Goal: Information Seeking & Learning: Learn about a topic

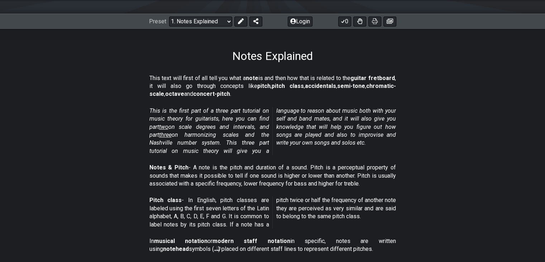
scroll to position [72, 0]
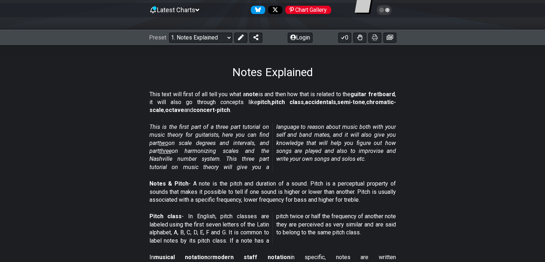
drag, startPoint x: 277, startPoint y: 94, endPoint x: 290, endPoint y: 95, distance: 12.6
click at [290, 95] on p "This text will first of all tell you what a note is and then how that is relate…" at bounding box center [272, 102] width 246 height 24
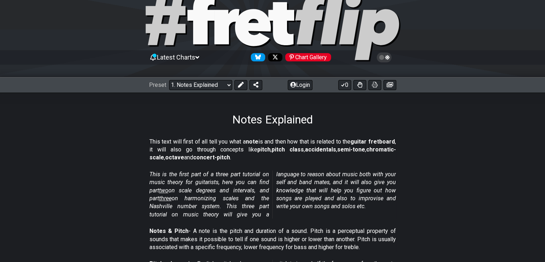
scroll to position [107, 0]
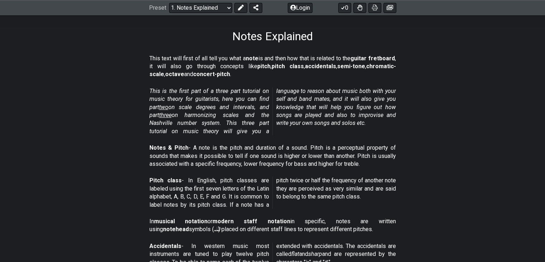
drag, startPoint x: 209, startPoint y: 108, endPoint x: 241, endPoint y: 105, distance: 32.0
click at [241, 105] on em "This is the first part of a three part tutorial on music theory for guitarists,…" at bounding box center [272, 110] width 246 height 47
drag, startPoint x: 188, startPoint y: 116, endPoint x: 186, endPoint y: 126, distance: 9.7
click at [193, 124] on em "This is the first part of a three part tutorial on music theory for guitarists,…" at bounding box center [272, 110] width 246 height 47
drag, startPoint x: 159, startPoint y: 125, endPoint x: 173, endPoint y: 123, distance: 14.5
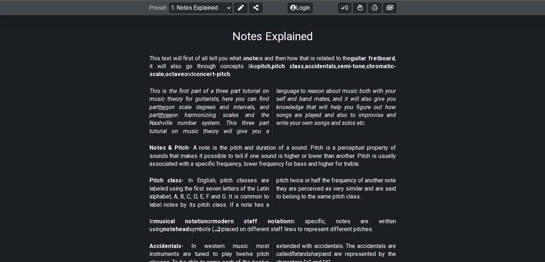
click at [172, 123] on em "This is the first part of a three part tutorial on music theory for guitarists,…" at bounding box center [272, 110] width 246 height 47
drag, startPoint x: 283, startPoint y: 90, endPoint x: 333, endPoint y: 86, distance: 50.3
click at [326, 86] on div "This is the first part of a three part tutorial on music theory for guitarists,…" at bounding box center [272, 112] width 246 height 57
drag, startPoint x: 358, startPoint y: 91, endPoint x: 401, endPoint y: 97, distance: 43.5
click at [412, 94] on section "This is the first part of a three part tutorial on music theory for guitarists,…" at bounding box center [272, 112] width 545 height 57
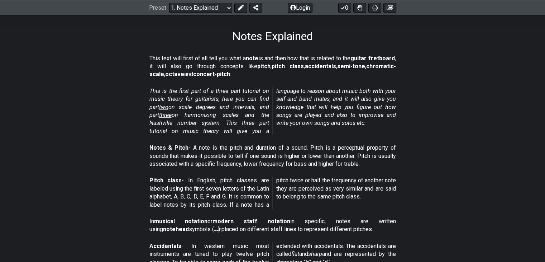
drag, startPoint x: 294, startPoint y: 101, endPoint x: 313, endPoint y: 98, distance: 19.2
click at [313, 98] on em "This is the first part of a three part tutorial on music theory for guitarists,…" at bounding box center [272, 110] width 246 height 47
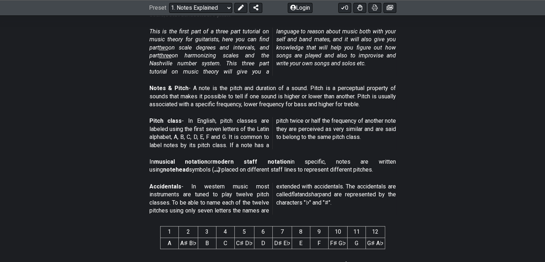
scroll to position [251, 0]
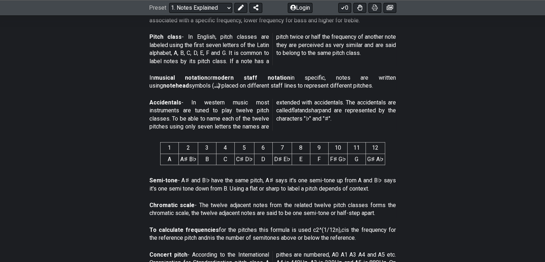
drag, startPoint x: 169, startPoint y: 147, endPoint x: 182, endPoint y: 158, distance: 17.5
click at [182, 158] on table "1 2 3 4 5 6 7 8 9 10 11 12 A A♯ B♭ B C C♯ D♭ D D♯ E♭ E F F♯ G♭ G G♯ A♭" at bounding box center [272, 153] width 225 height 23
drag, startPoint x: 185, startPoint y: 149, endPoint x: 184, endPoint y: 159, distance: 10.8
click at [187, 164] on table "1 2 3 4 5 6 7 8 9 10 11 12 A A♯ B♭ B C C♯ D♭ D D♯ E♭ E F F♯ G♭ G G♯ A♭" at bounding box center [272, 153] width 225 height 23
drag, startPoint x: 219, startPoint y: 149, endPoint x: 220, endPoint y: 153, distance: 3.7
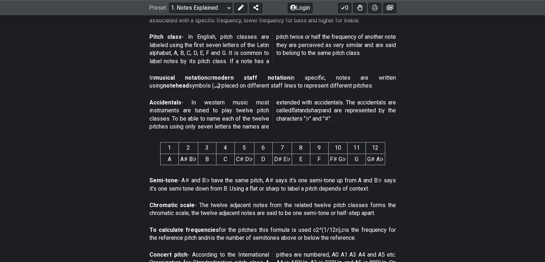
drag, startPoint x: 220, startPoint y: 153, endPoint x: 143, endPoint y: 147, distance: 76.9
click at [144, 149] on section "1 2 3 4 5 6 7 8 9 10 11 12 A A♯ B♭ B C C♯ D♭ D D♯ E♭ E F F♯ G♭ G G♯ A♭" at bounding box center [272, 154] width 545 height 37
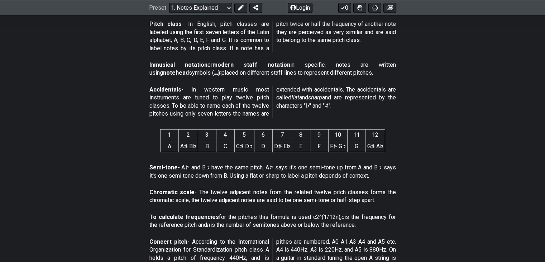
scroll to position [287, 0]
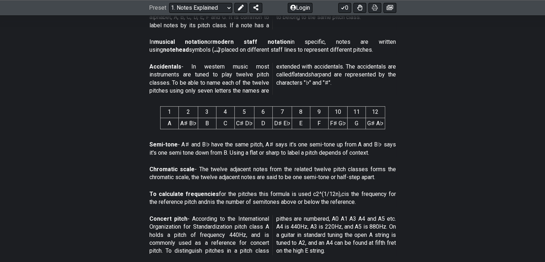
drag, startPoint x: 321, startPoint y: 83, endPoint x: 177, endPoint y: 111, distance: 146.3
click at [177, 111] on th "1" at bounding box center [169, 111] width 18 height 11
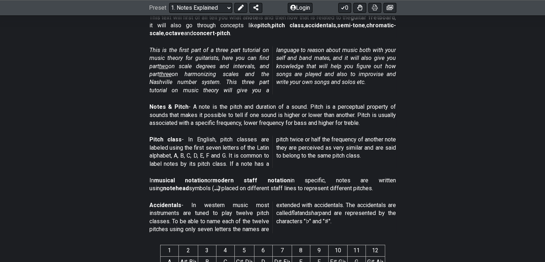
scroll to position [143, 0]
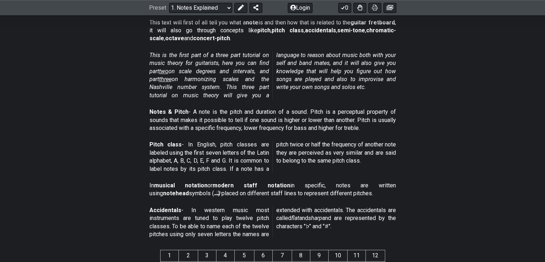
drag, startPoint x: 214, startPoint y: 112, endPoint x: 236, endPoint y: 110, distance: 22.0
click at [236, 110] on p "Notes & Pitch - A note is the pitch and duration of a sound. Pitch is a percept…" at bounding box center [272, 120] width 246 height 24
drag, startPoint x: 341, startPoint y: 120, endPoint x: 363, endPoint y: 120, distance: 22.2
click at [363, 120] on p "Notes & Pitch - A note is the pitch and duration of a sound. Pitch is a percept…" at bounding box center [272, 120] width 246 height 24
drag, startPoint x: 192, startPoint y: 126, endPoint x: 291, endPoint y: 125, distance: 98.9
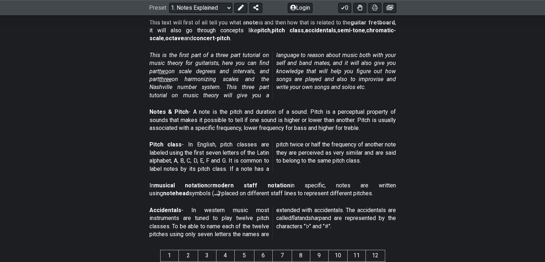
click at [289, 125] on p "Notes & Pitch - A note is the pitch and duration of a sound. Pitch is a percept…" at bounding box center [272, 120] width 246 height 24
drag, startPoint x: 152, startPoint y: 141, endPoint x: 164, endPoint y: 142, distance: 12.6
click at [164, 142] on section "Pitch class - In English, pitch classes are labeled using the first seven lette…" at bounding box center [272, 158] width 545 height 41
drag, startPoint x: 192, startPoint y: 142, endPoint x: 208, endPoint y: 142, distance: 15.8
drag, startPoint x: 208, startPoint y: 142, endPoint x: 188, endPoint y: 146, distance: 20.2
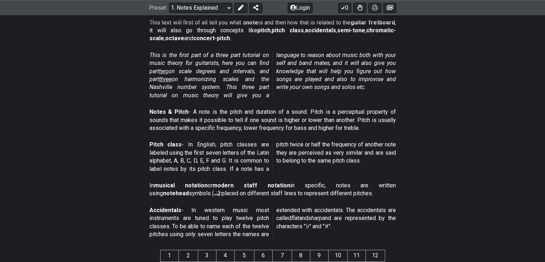
click at [188, 146] on p "Pitch class - In English, pitch classes are labeled using the first seven lette…" at bounding box center [272, 156] width 246 height 32
drag, startPoint x: 197, startPoint y: 152, endPoint x: 204, endPoint y: 152, distance: 7.2
click at [204, 152] on p "Pitch class - In English, pitch classes are labeled using the first seven lette…" at bounding box center [272, 156] width 246 height 32
drag, startPoint x: 287, startPoint y: 143, endPoint x: 268, endPoint y: 147, distance: 19.4
click at [268, 147] on p "Pitch class - In English, pitch classes are labeled using the first seven lette…" at bounding box center [272, 156] width 246 height 32
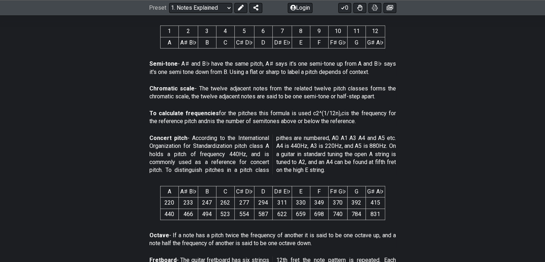
scroll to position [358, 0]
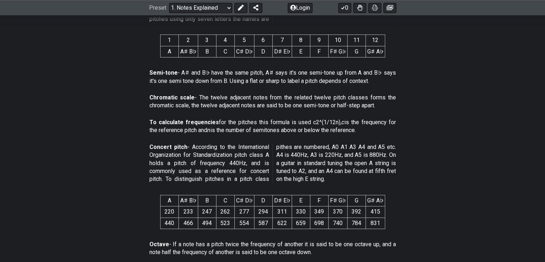
drag, startPoint x: 191, startPoint y: 71, endPoint x: 199, endPoint y: 71, distance: 7.9
click at [199, 71] on p "Semi-tone - A♯ and B♭ have the same pitch, A♯ says it's one semi-tone up from A…" at bounding box center [272, 77] width 246 height 16
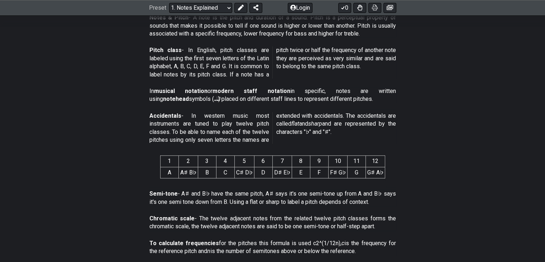
scroll to position [215, 0]
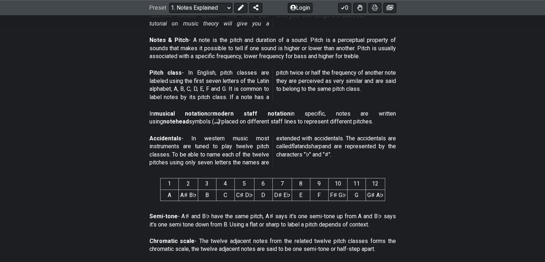
drag, startPoint x: 197, startPoint y: 112, endPoint x: 231, endPoint y: 111, distance: 34.1
click at [229, 111] on p "In musical notation or modern staff notation in specific, notes are written usi…" at bounding box center [272, 118] width 246 height 16
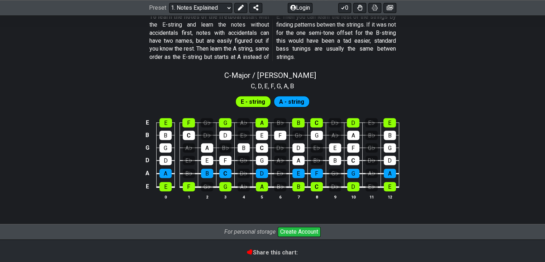
scroll to position [671, 0]
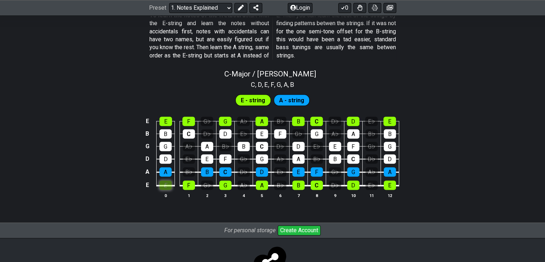
click at [168, 183] on div "E" at bounding box center [165, 184] width 12 height 9
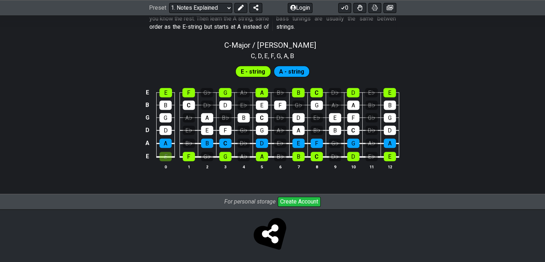
scroll to position [702, 0]
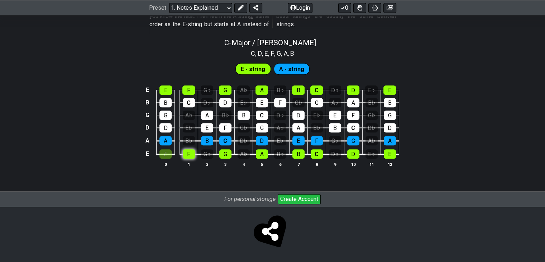
click at [191, 155] on div "F" at bounding box center [189, 153] width 12 height 9
click at [169, 152] on div "E" at bounding box center [165, 153] width 12 height 9
click at [191, 153] on div "F" at bounding box center [189, 153] width 12 height 9
click at [271, 68] on div "E - string A - string" at bounding box center [272, 69] width 77 height 14
click at [293, 67] on span "A - string" at bounding box center [291, 69] width 25 height 10
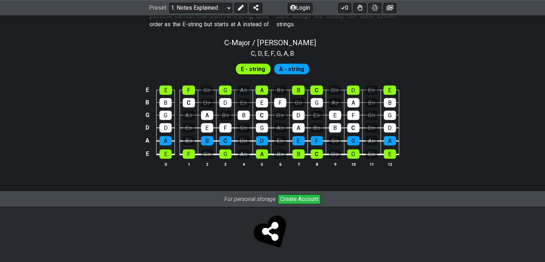
drag, startPoint x: 259, startPoint y: 67, endPoint x: 282, endPoint y: 62, distance: 23.7
click at [259, 66] on span "E - string" at bounding box center [253, 69] width 24 height 10
click at [282, 62] on div "E - string A - string" at bounding box center [272, 69] width 77 height 14
click at [289, 68] on span "A - string" at bounding box center [291, 69] width 25 height 10
click at [256, 70] on span "E - string" at bounding box center [253, 69] width 24 height 10
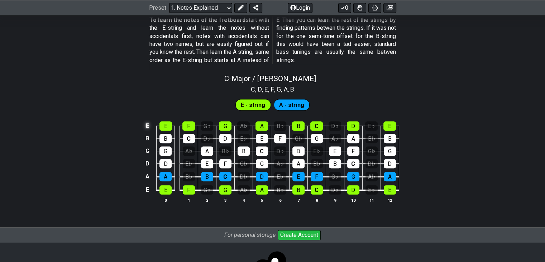
scroll to position [667, 0]
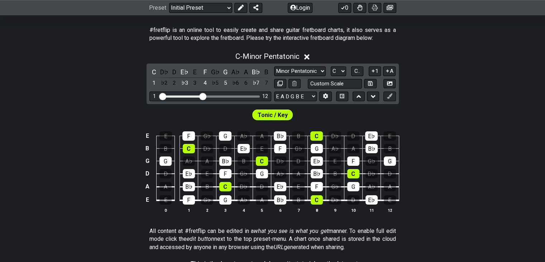
scroll to position [133, 0]
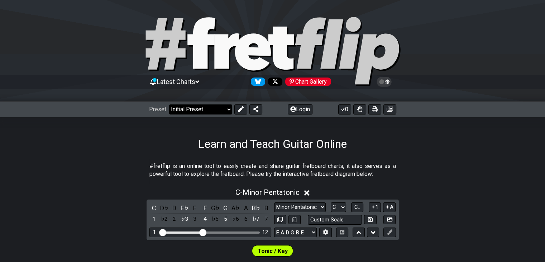
click at [182, 108] on select "Welcome to #fretflip! Initial Preset Custom Preset Minor Pentatonic Major Penta…" at bounding box center [200, 109] width 63 height 10
click at [169, 104] on select "Welcome to #fretflip! Initial Preset Custom Preset Minor Pentatonic Major Penta…" at bounding box center [200, 109] width 63 height 10
select select "/musical-notes-explained"
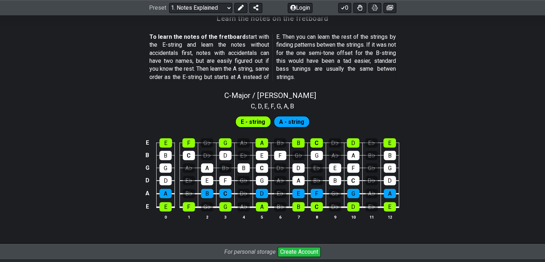
scroll to position [655, 0]
